Goal: Navigation & Orientation: Go to known website

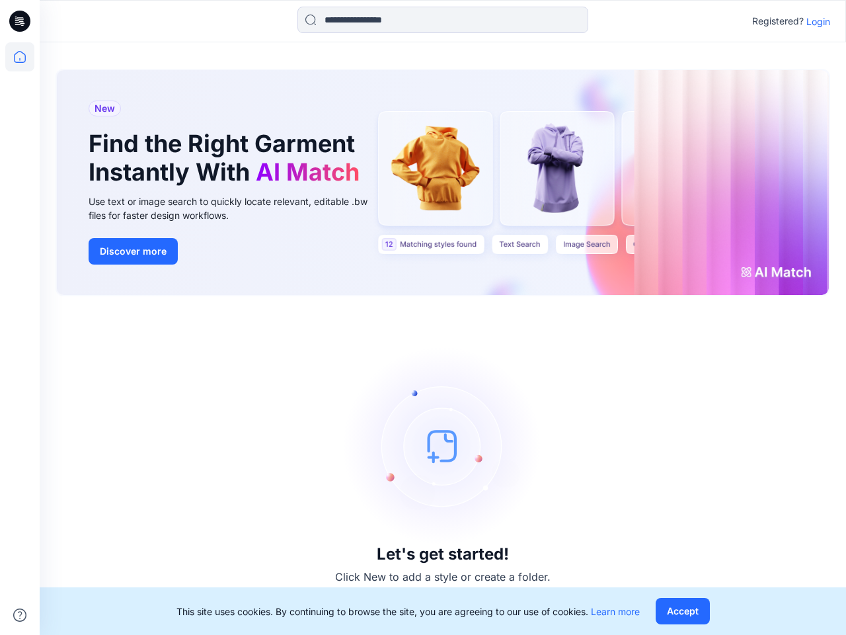
click at [423, 317] on div "Let's get started! Click New to add a style or create a folder." at bounding box center [443, 465] width 775 height 307
click at [20, 21] on icon at bounding box center [21, 21] width 5 height 1
click at [20, 57] on icon at bounding box center [19, 56] width 29 height 29
click at [20, 615] on icon at bounding box center [19, 614] width 13 height 13
click at [443, 20] on input at bounding box center [443, 20] width 291 height 26
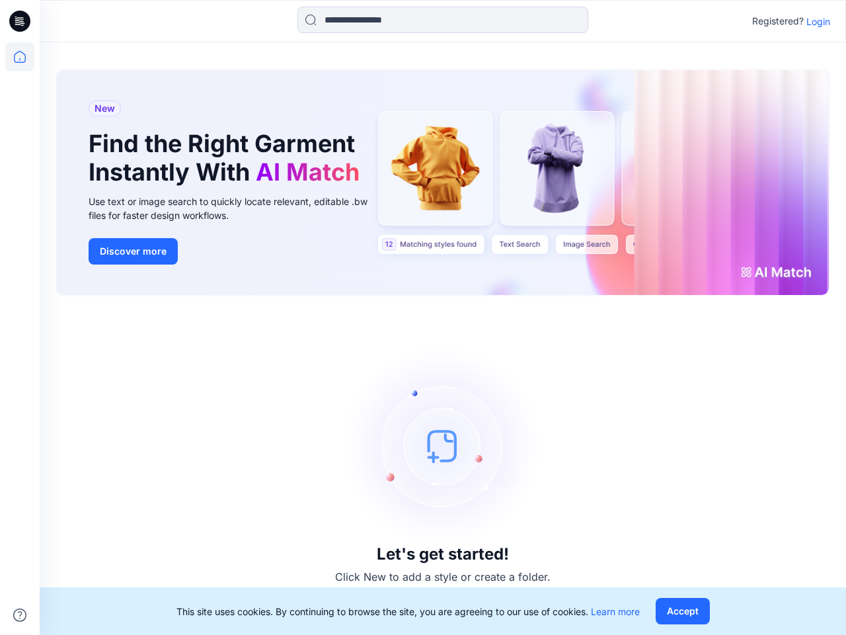
click at [819, 21] on p "Login" at bounding box center [819, 22] width 24 height 14
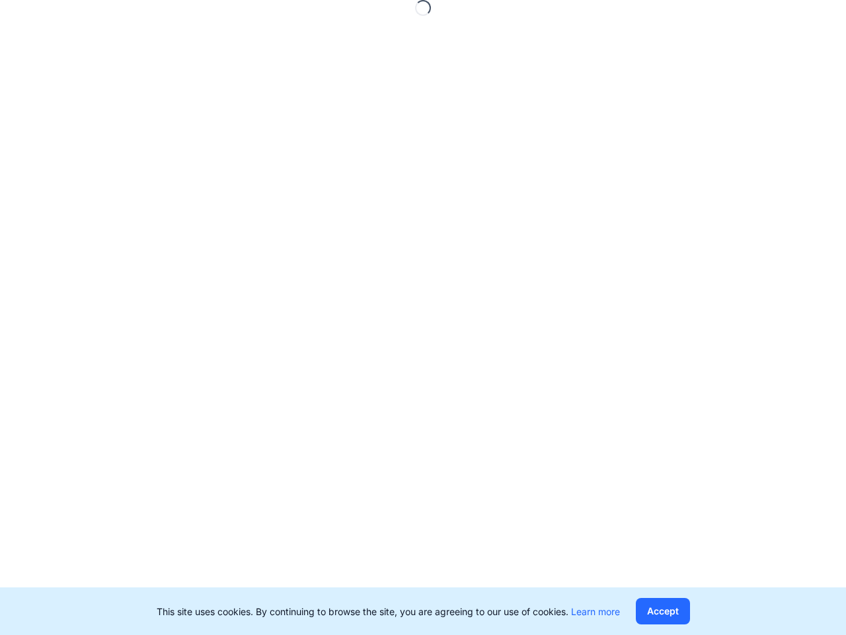
click at [682, 611] on button "Accept" at bounding box center [663, 611] width 54 height 26
